Goal: Transaction & Acquisition: Download file/media

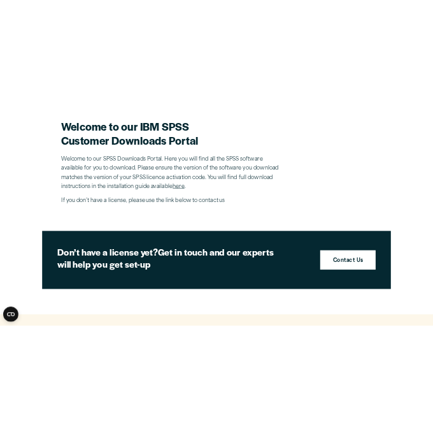
scroll to position [365, 0]
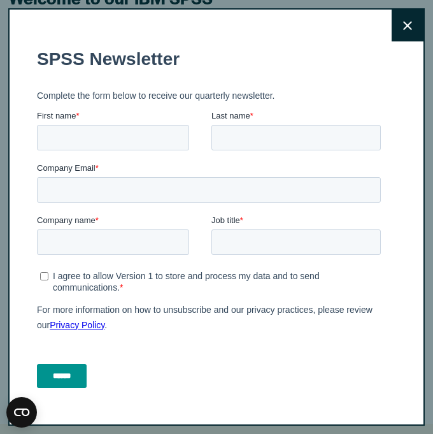
click at [409, 36] on button "Close" at bounding box center [408, 26] width 32 height 32
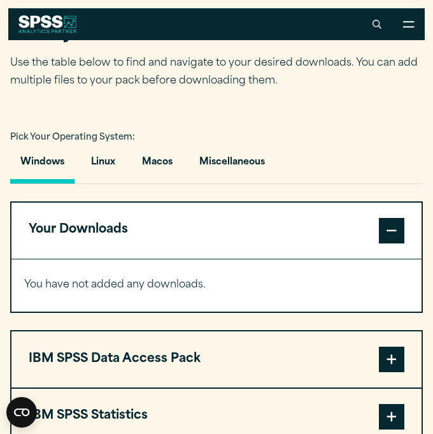
scroll to position [804, 0]
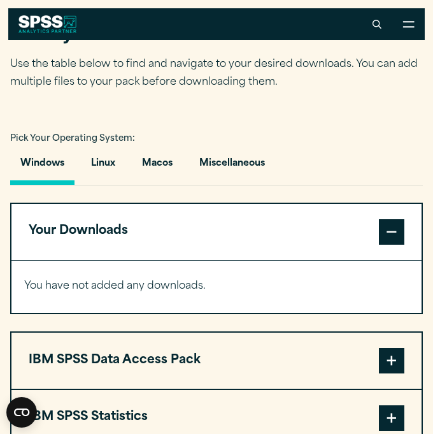
click at [392, 223] on span at bounding box center [391, 231] width 25 height 25
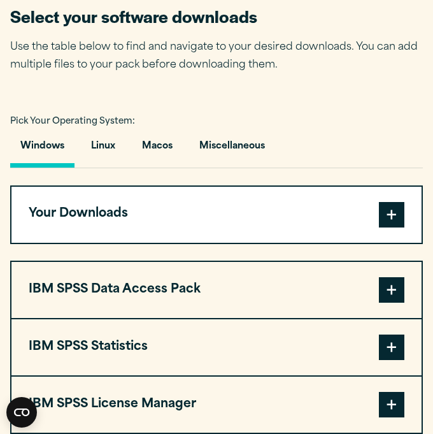
scroll to position [823, 0]
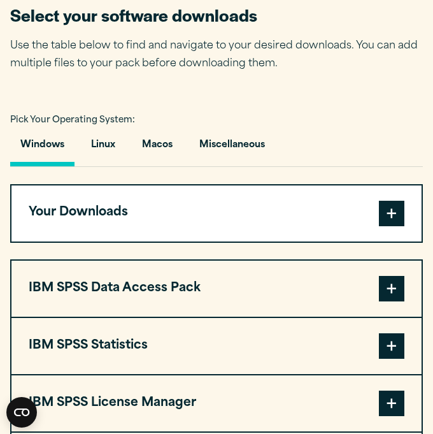
click at [396, 286] on span at bounding box center [391, 288] width 25 height 25
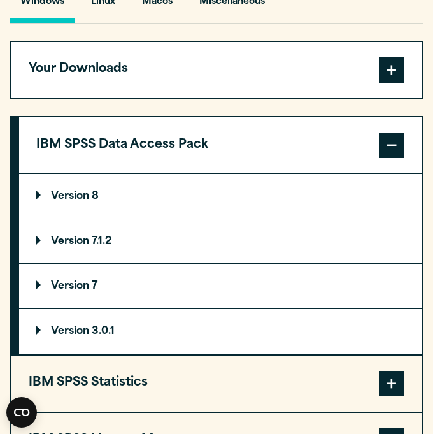
scroll to position [970, 0]
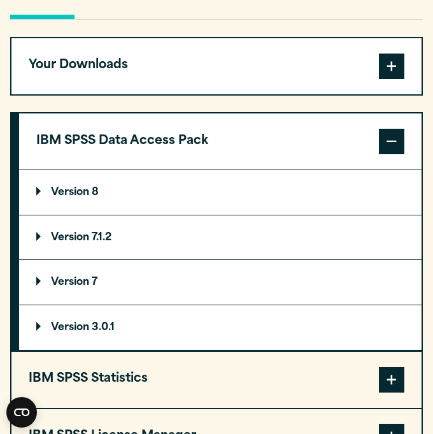
click at [397, 151] on span at bounding box center [391, 141] width 25 height 25
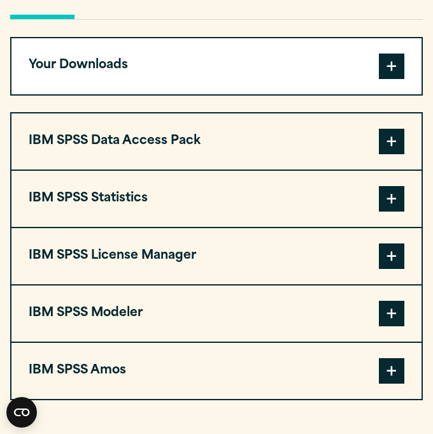
scroll to position [982, 0]
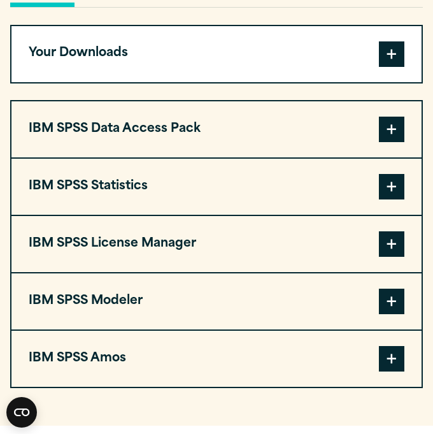
click at [386, 191] on span at bounding box center [391, 186] width 25 height 25
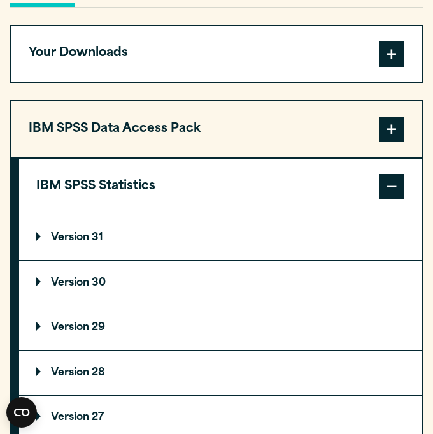
click at [113, 232] on summary "Version 31" at bounding box center [220, 237] width 403 height 45
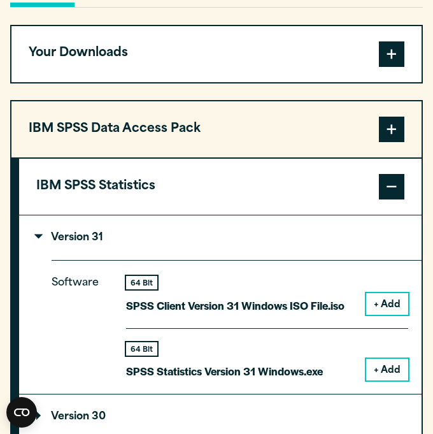
click at [393, 365] on button "+ Add" at bounding box center [387, 370] width 42 height 22
click at [395, 201] on button "IBM SPSS Statistics" at bounding box center [220, 187] width 403 height 56
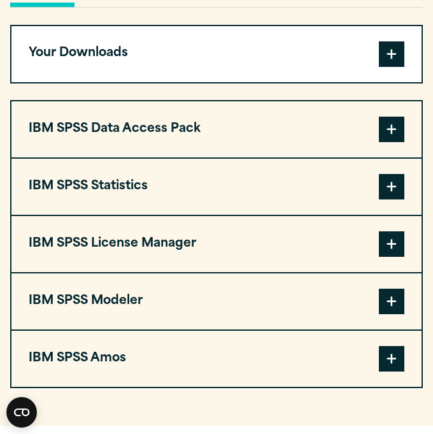
click at [390, 194] on span at bounding box center [391, 186] width 25 height 25
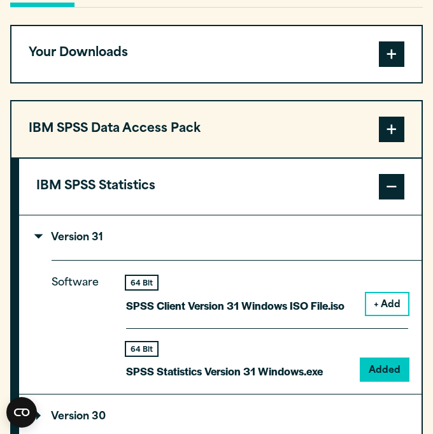
click at [97, 229] on summary "Version 31" at bounding box center [220, 237] width 403 height 45
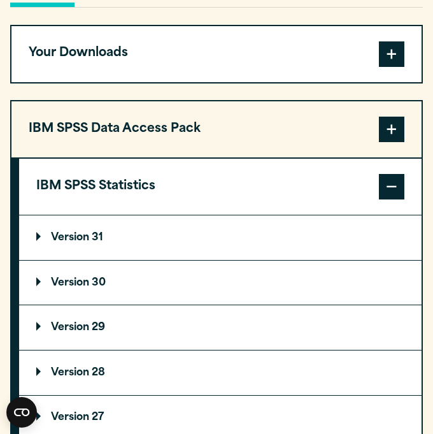
click at [103, 278] on p "Version 30" at bounding box center [70, 283] width 69 height 10
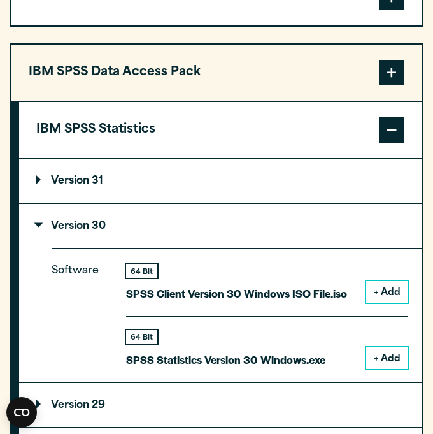
scroll to position [1039, 0]
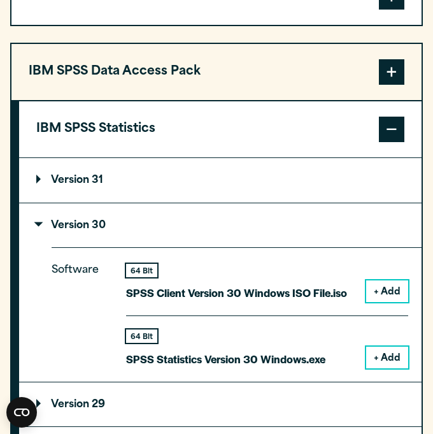
click at [375, 351] on button "+ Add" at bounding box center [387, 358] width 42 height 22
click at [397, 133] on span at bounding box center [391, 129] width 25 height 25
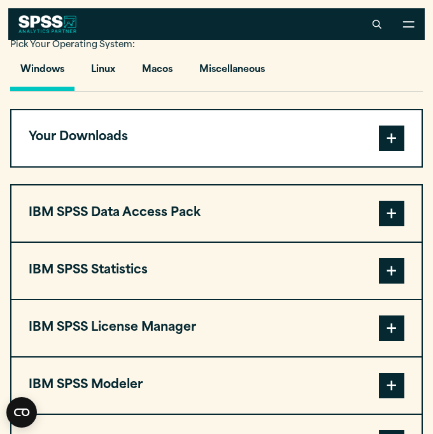
scroll to position [897, 0]
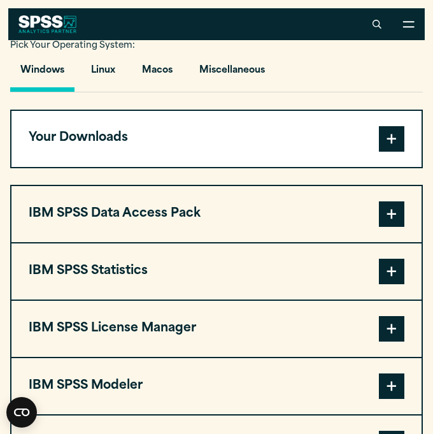
click at [254, 128] on button "Your Downloads" at bounding box center [216, 139] width 410 height 56
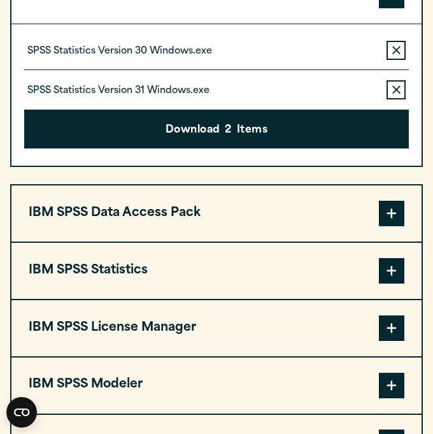
scroll to position [1045, 0]
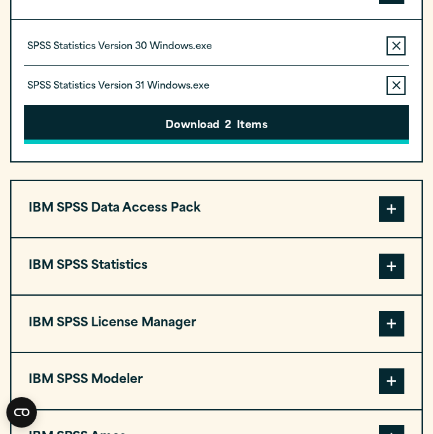
click at [125, 137] on button "Download 2 Items" at bounding box center [216, 125] width 385 height 40
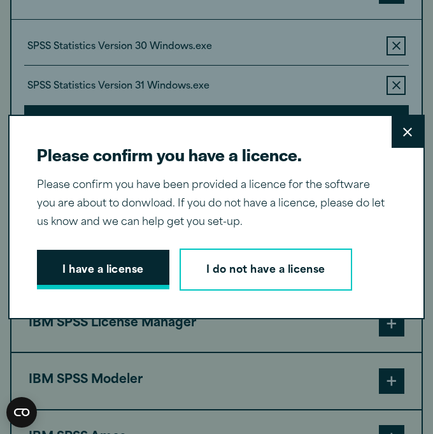
click at [93, 277] on button "I have a license" at bounding box center [103, 270] width 133 height 40
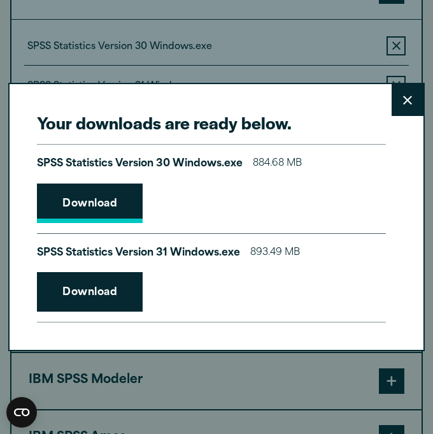
click at [109, 201] on link "Download" at bounding box center [90, 204] width 106 height 40
click at [90, 296] on link "Download" at bounding box center [90, 292] width 106 height 40
